Goal: Task Accomplishment & Management: Complete application form

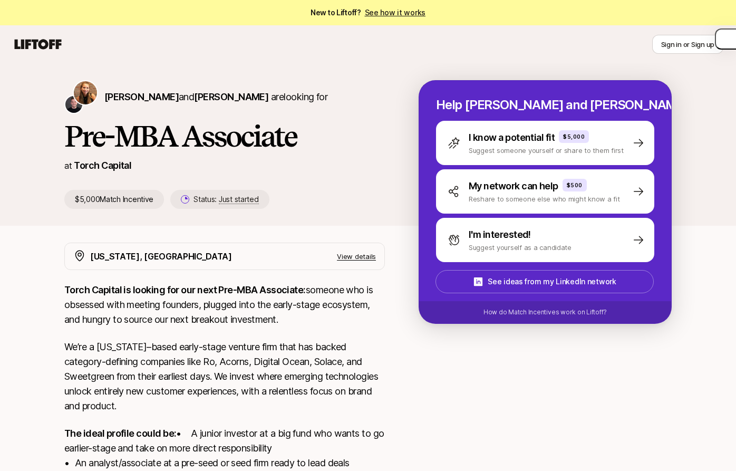
click at [257, 136] on h1 "Pre-MBA Associate" at bounding box center [224, 136] width 321 height 32
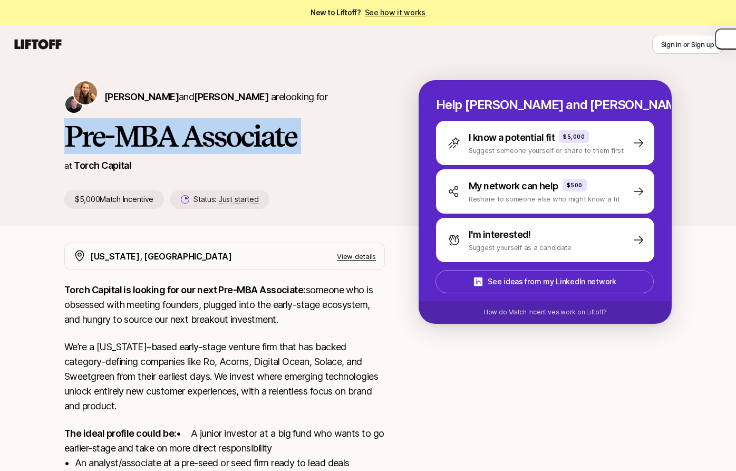
click at [257, 136] on h1 "Pre-MBA Associate" at bounding box center [224, 136] width 321 height 32
click at [263, 136] on h1 "Pre-MBA Associate" at bounding box center [224, 136] width 321 height 32
drag, startPoint x: 261, startPoint y: 141, endPoint x: 91, endPoint y: 142, distance: 170.4
click at [91, 142] on h1 "Pre-MBA Associate" at bounding box center [224, 136] width 321 height 32
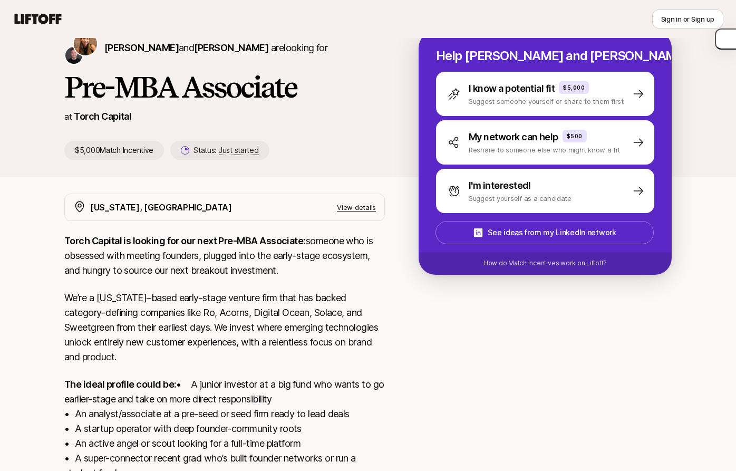
scroll to position [54, 0]
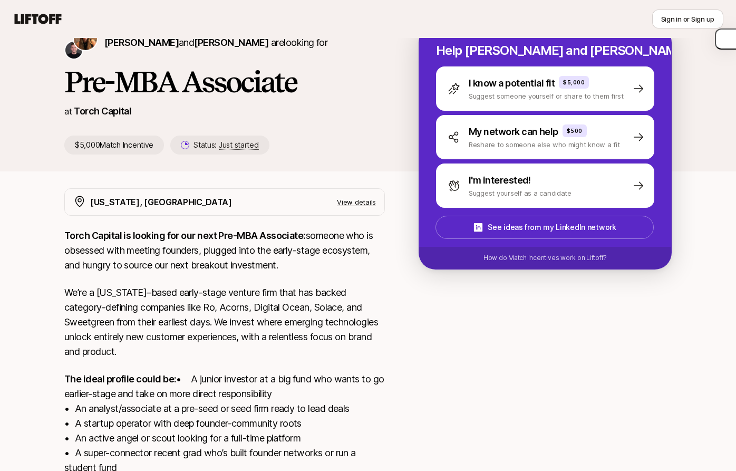
click at [111, 251] on p "Torch Capital is looking for our next Pre-MBA Associate: someone who is obsesse…" at bounding box center [224, 250] width 321 height 44
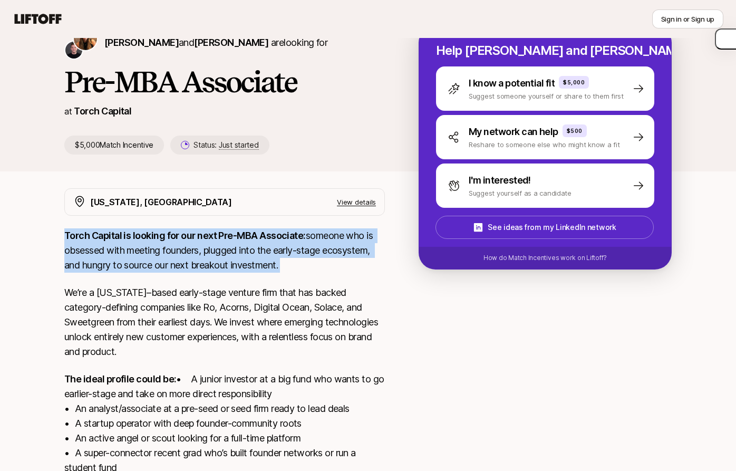
click at [111, 251] on p "Torch Capital is looking for our next Pre-MBA Associate: someone who is obsesse…" at bounding box center [224, 250] width 321 height 44
click at [120, 251] on p "Torch Capital is looking for our next Pre-MBA Associate: someone who is obsesse…" at bounding box center [224, 250] width 321 height 44
drag, startPoint x: 82, startPoint y: 238, endPoint x: 252, endPoint y: 273, distance: 173.4
click at [252, 273] on div "Torch Capital is looking for our next Pre-MBA Associate: someone who is obsesse…" at bounding box center [224, 379] width 321 height 302
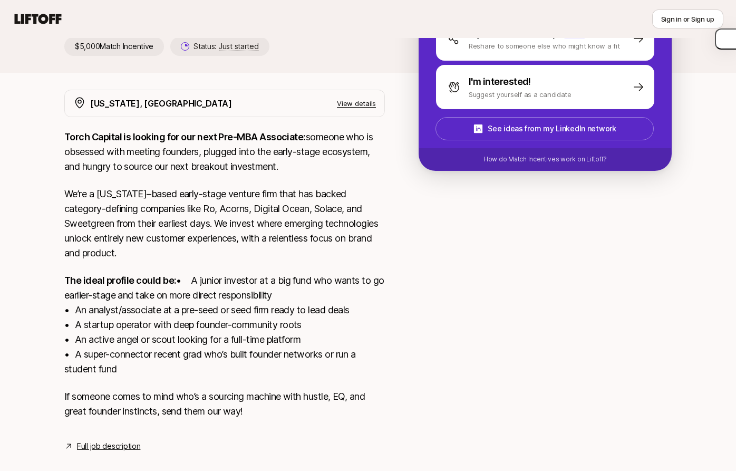
scroll to position [156, 0]
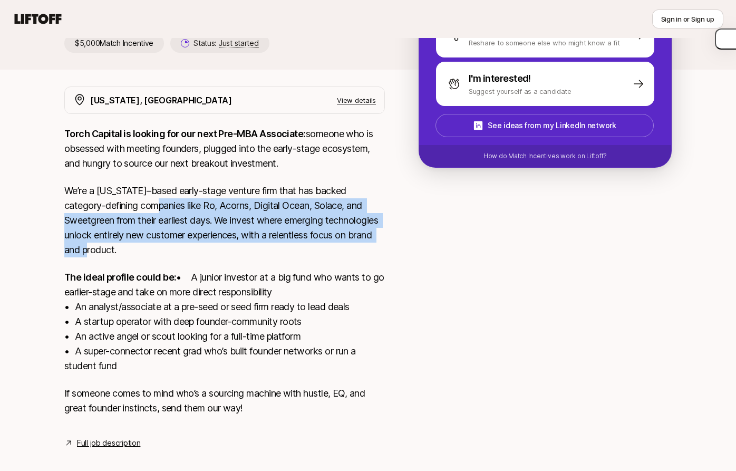
drag, startPoint x: 165, startPoint y: 244, endPoint x: 174, endPoint y: 213, distance: 32.9
click at [174, 213] on p "We’re a [US_STATE]–based early-stage venture firm that has backed category-defi…" at bounding box center [224, 221] width 321 height 74
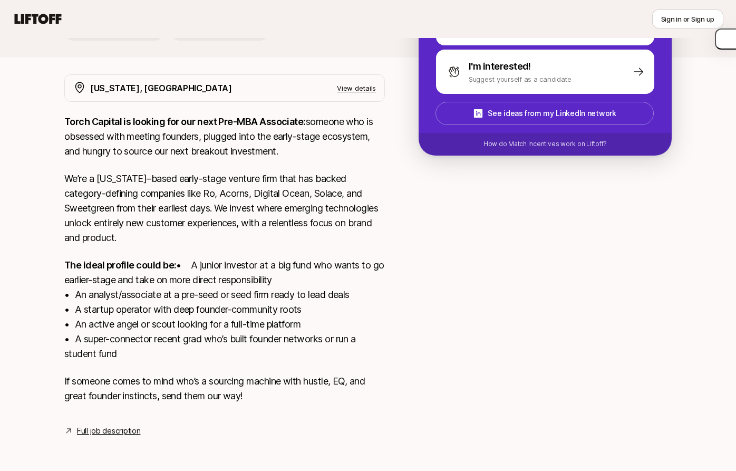
scroll to position [183, 0]
click at [134, 272] on p "The ideal profile could be: • A junior investor at a big fund who wants to go e…" at bounding box center [224, 309] width 321 height 103
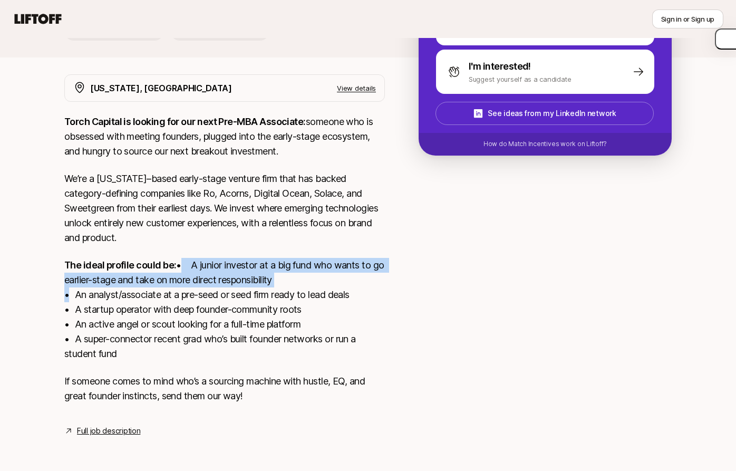
click at [134, 272] on p "The ideal profile could be: • A junior investor at a big fund who wants to go e…" at bounding box center [224, 309] width 321 height 103
click at [143, 272] on p "The ideal profile could be: • A junior investor at a big fund who wants to go e…" at bounding box center [224, 309] width 321 height 103
drag, startPoint x: 130, startPoint y: 271, endPoint x: 152, endPoint y: 300, distance: 36.5
click at [152, 300] on p "The ideal profile could be: • A junior investor at a big fund who wants to go e…" at bounding box center [224, 309] width 321 height 103
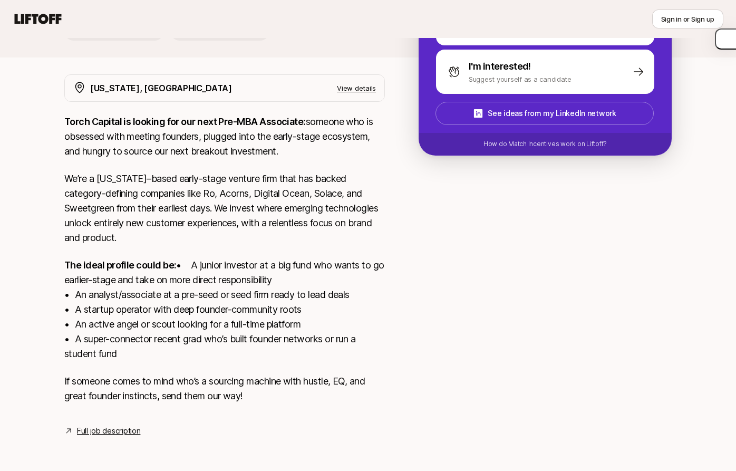
click at [107, 432] on link "Full job description" at bounding box center [108, 431] width 63 height 13
click at [247, 189] on p "We’re a [US_STATE]–based early-stage venture firm that has backed category-defi…" at bounding box center [224, 208] width 321 height 74
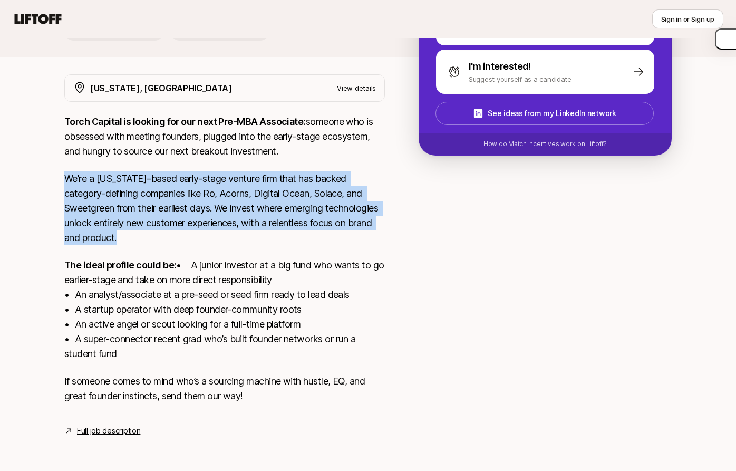
click at [247, 189] on p "We’re a [US_STATE]–based early-stage venture firm that has backed category-defi…" at bounding box center [224, 208] width 321 height 74
click at [258, 189] on p "We’re a [US_STATE]–based early-stage venture firm that has backed category-defi…" at bounding box center [224, 208] width 321 height 74
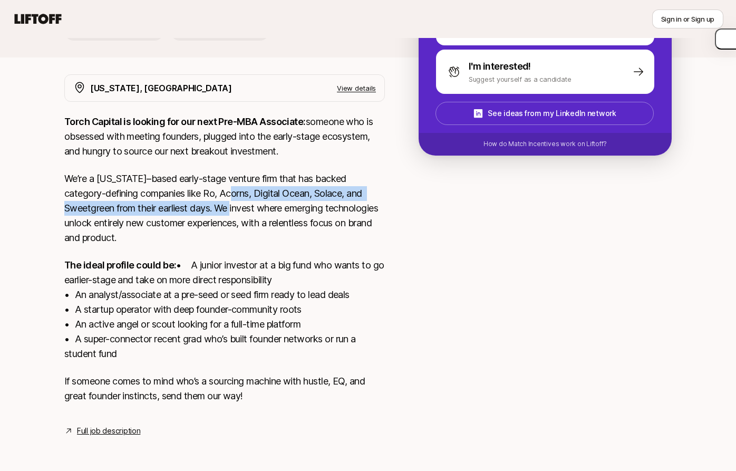
drag, startPoint x: 242, startPoint y: 198, endPoint x: 243, endPoint y: 172, distance: 25.9
click at [243, 172] on p "We’re a [US_STATE]–based early-stage venture firm that has backed category-defi…" at bounding box center [224, 208] width 321 height 74
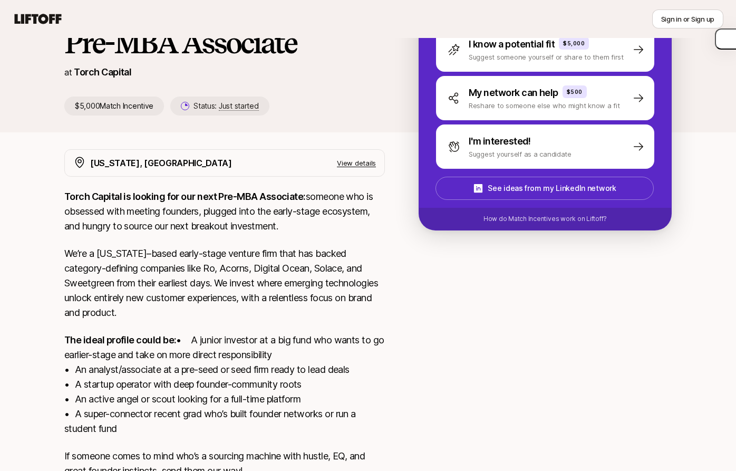
scroll to position [0, 0]
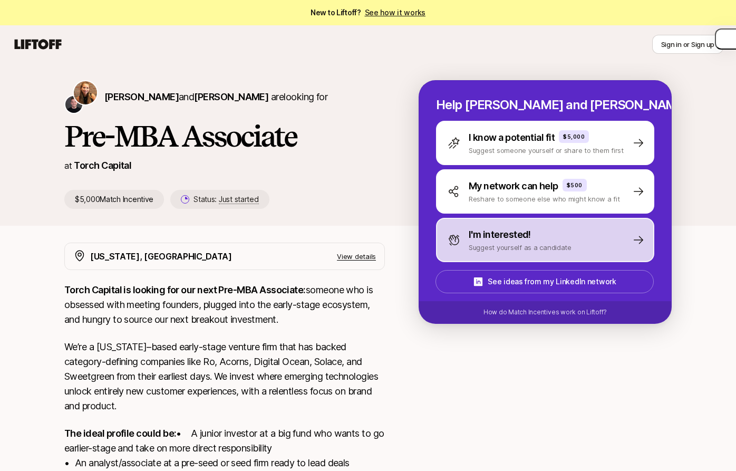
click at [520, 238] on p "I'm interested!" at bounding box center [500, 234] width 62 height 15
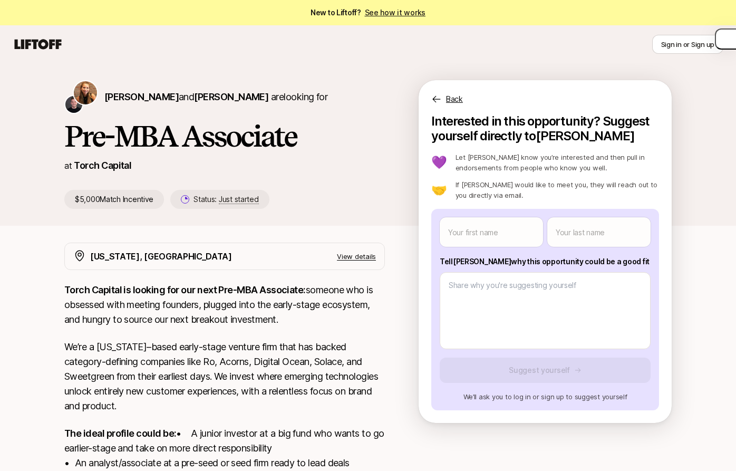
click at [507, 267] on p "Tell [PERSON_NAME] why this opportunity could be a good fit" at bounding box center [545, 261] width 211 height 13
click at [507, 266] on p "Tell [PERSON_NAME] why this opportunity could be a good fit" at bounding box center [545, 261] width 211 height 13
click at [510, 261] on p "Tell [PERSON_NAME] why this opportunity could be a good fit" at bounding box center [545, 261] width 211 height 13
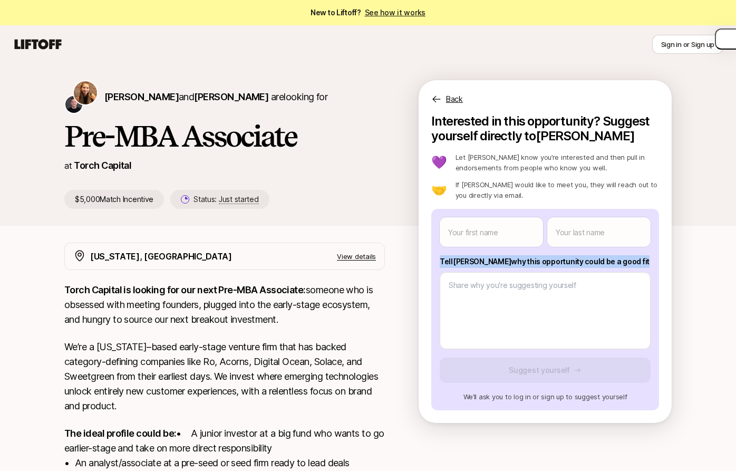
click at [510, 261] on p "Tell [PERSON_NAME] why this opportunity could be a good fit" at bounding box center [545, 261] width 211 height 13
copy p "Tell [PERSON_NAME] why this opportunity could be a good fit"
